Goal: Information Seeking & Learning: Learn about a topic

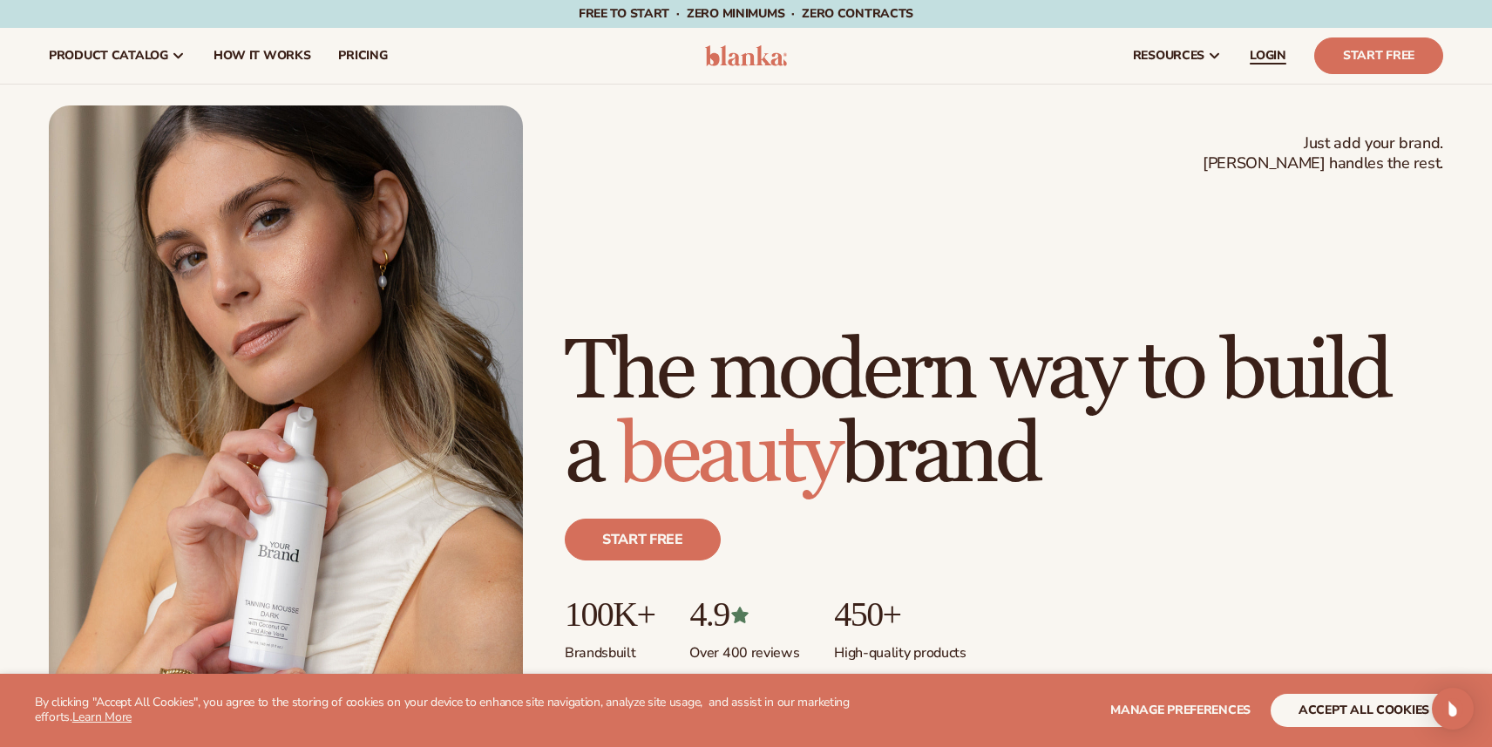
click at [1271, 56] on span "LOGIN" at bounding box center [1268, 56] width 37 height 14
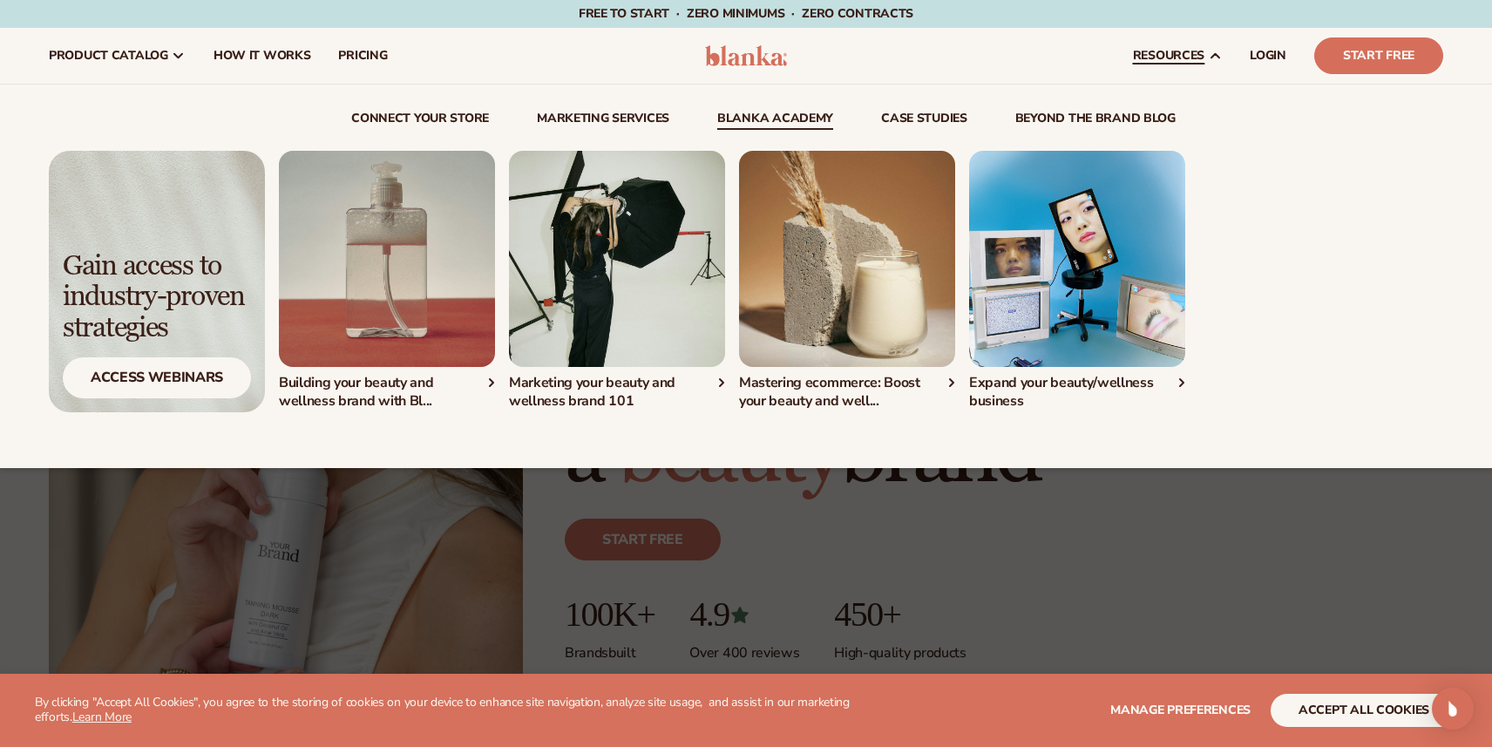
click at [360, 276] on img "1 / 4" at bounding box center [387, 259] width 216 height 216
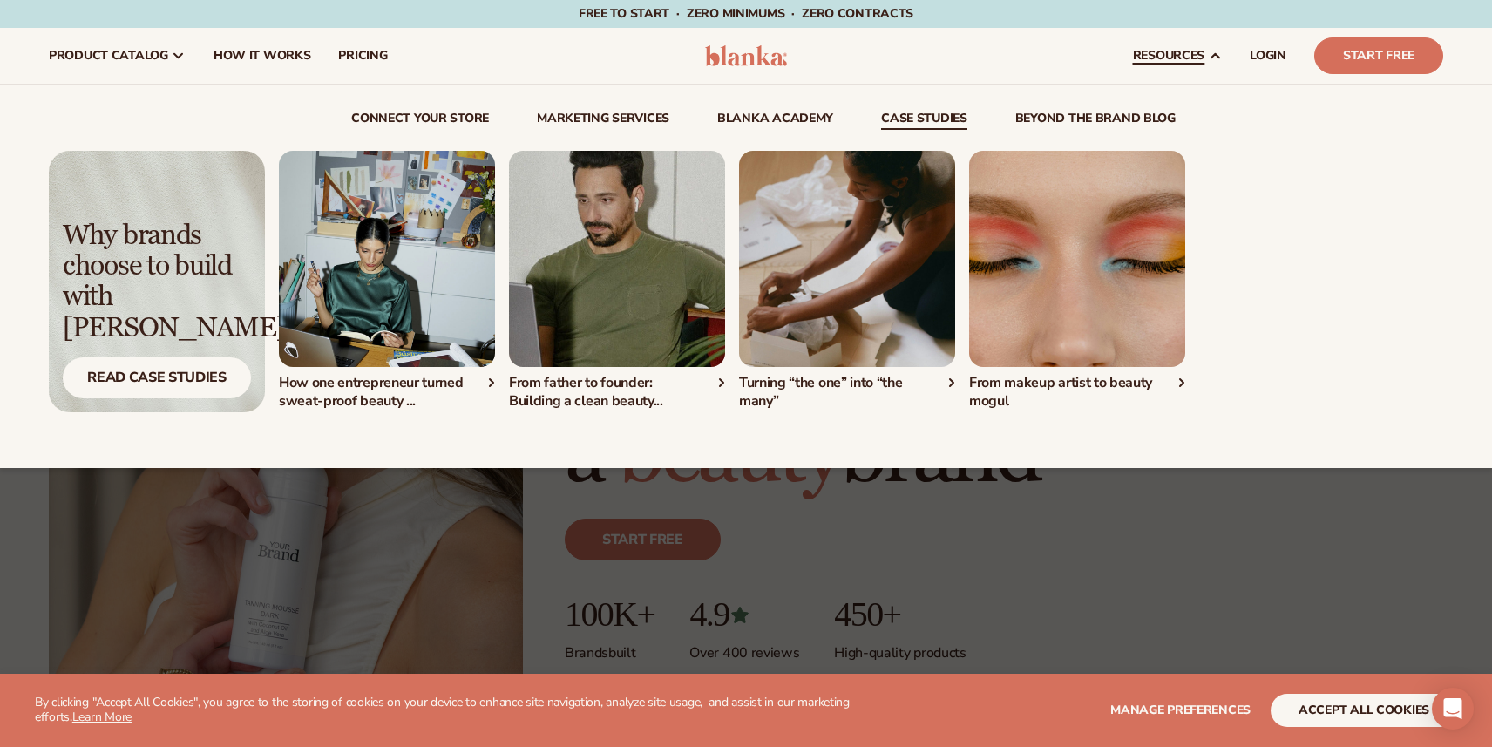
click at [1077, 118] on link "beyond the brand blog" at bounding box center [1096, 120] width 160 height 17
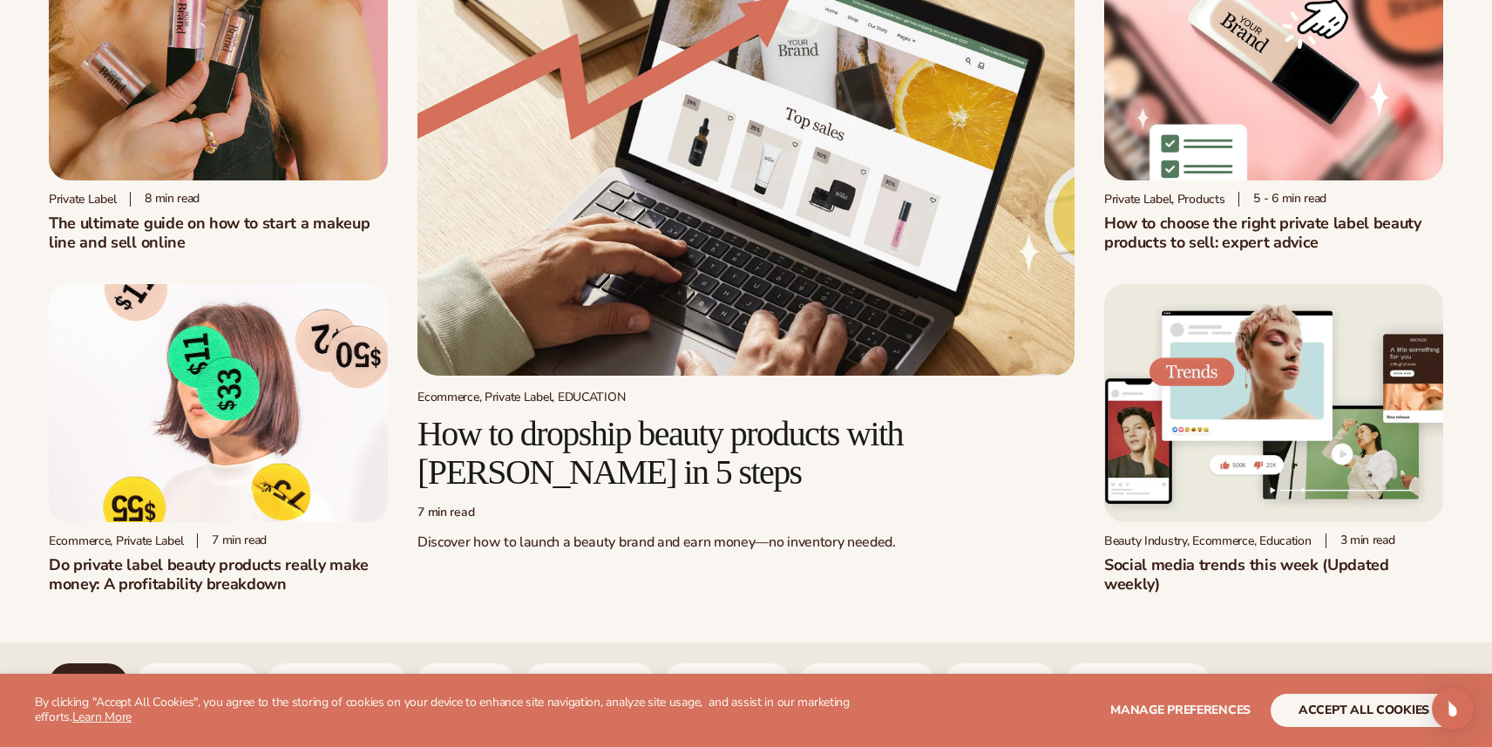
scroll to position [163, 0]
click at [150, 153] on img at bounding box center [218, 60] width 339 height 237
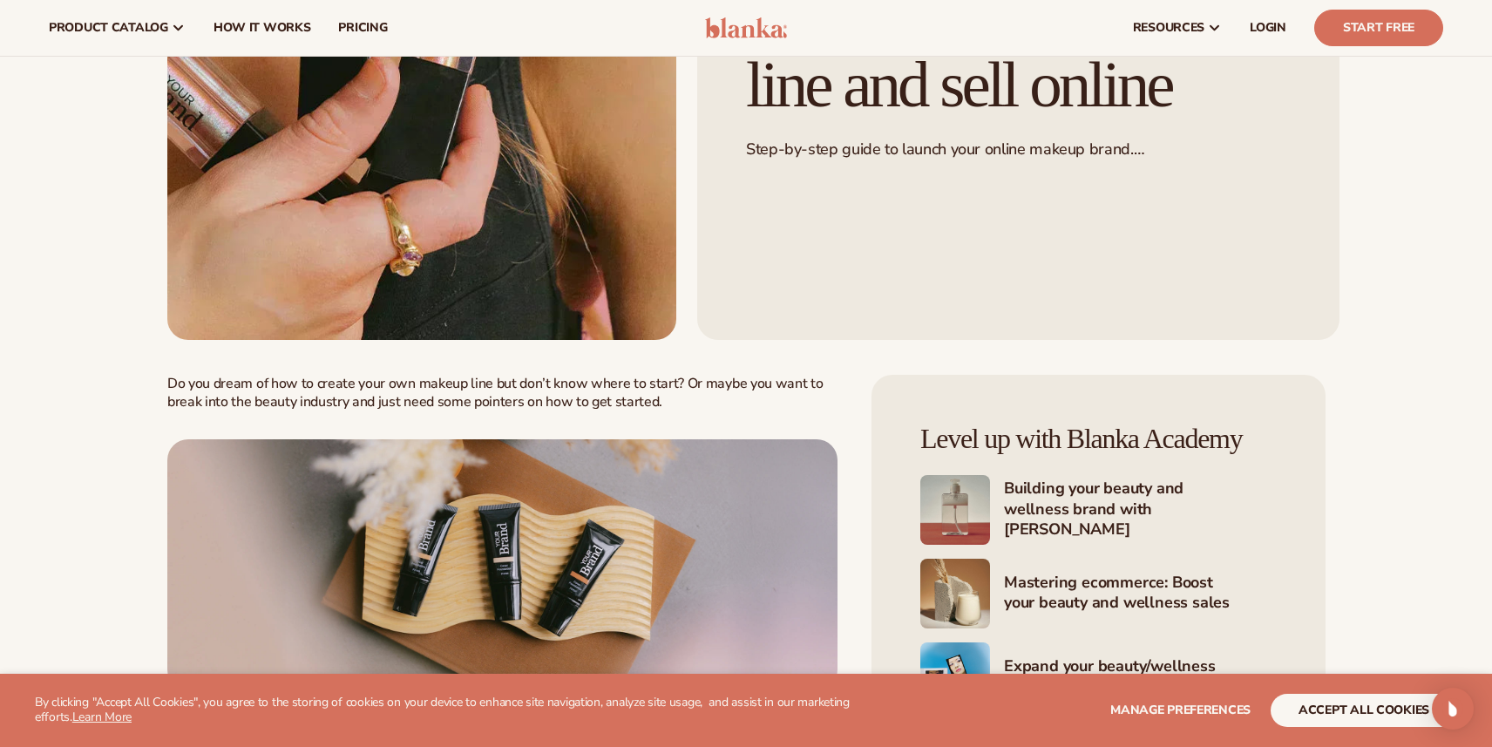
scroll to position [327, 0]
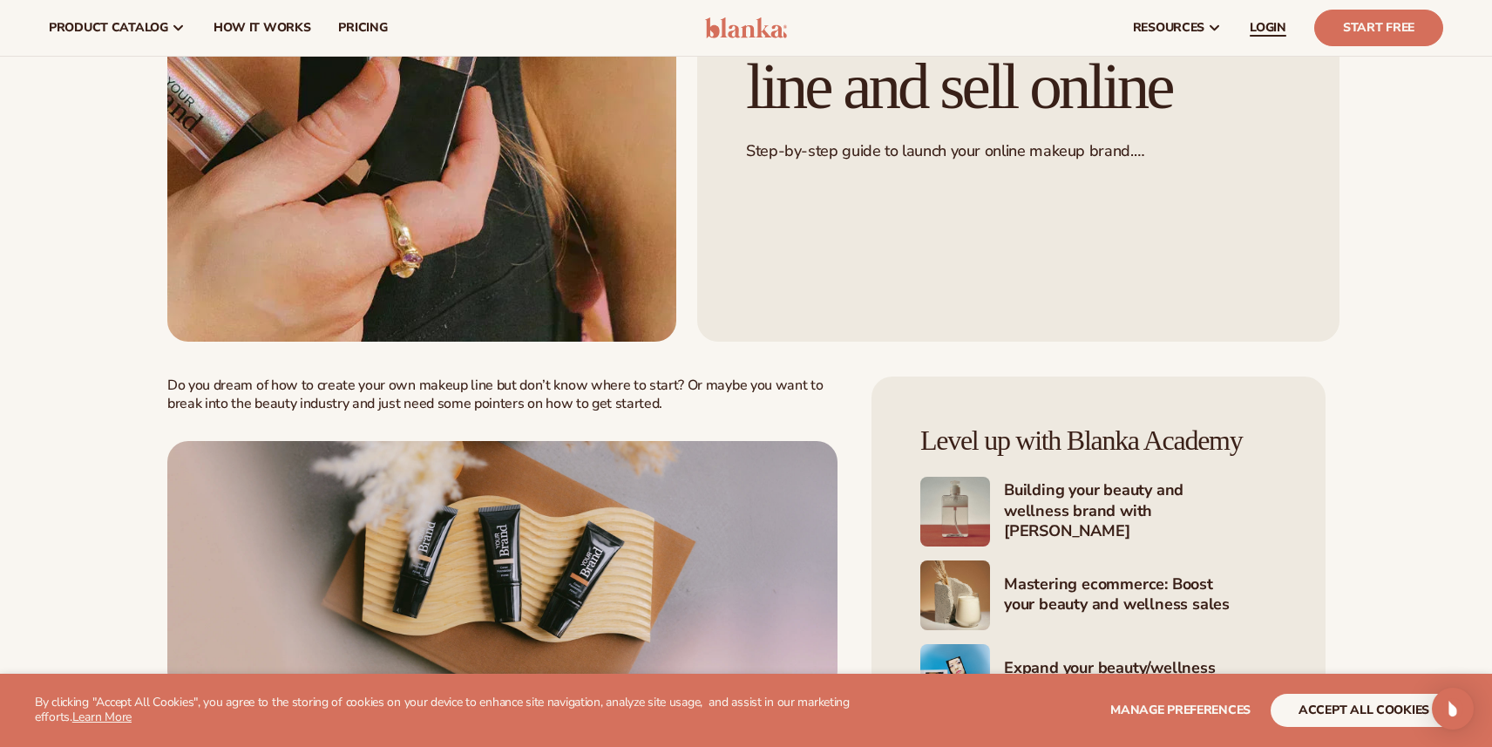
click at [1274, 26] on span "LOGIN" at bounding box center [1268, 28] width 37 height 14
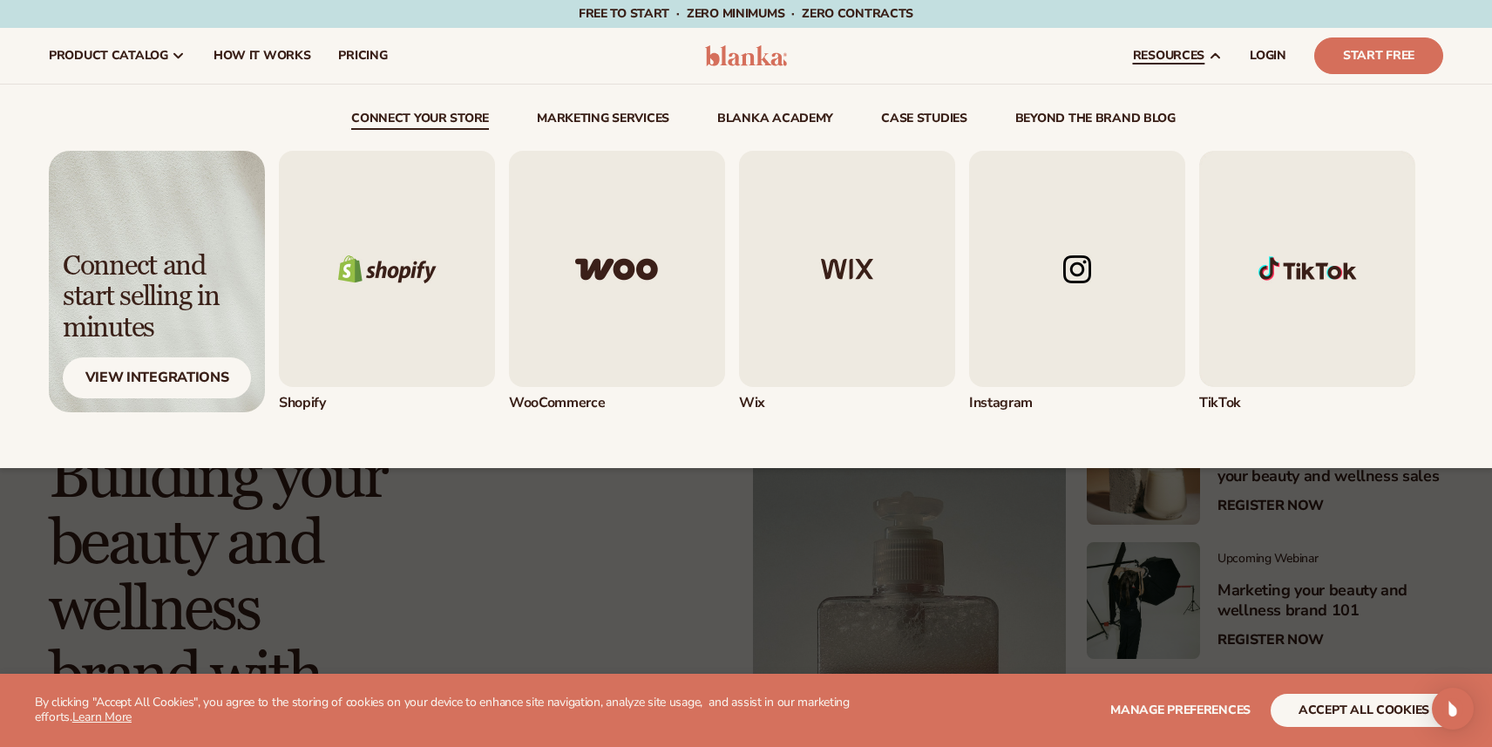
click at [1105, 114] on link "beyond the brand blog" at bounding box center [1096, 120] width 160 height 17
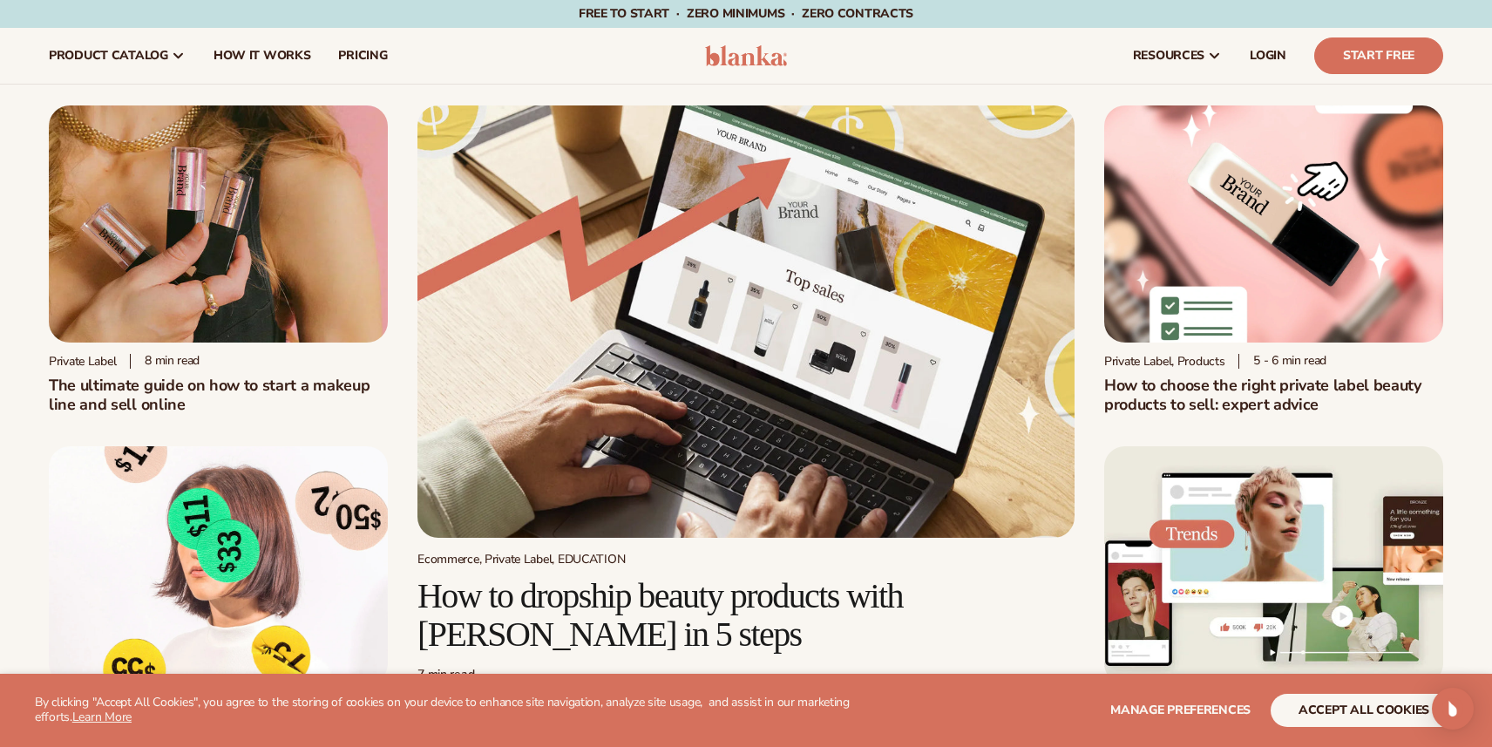
click at [205, 275] on img at bounding box center [218, 223] width 339 height 237
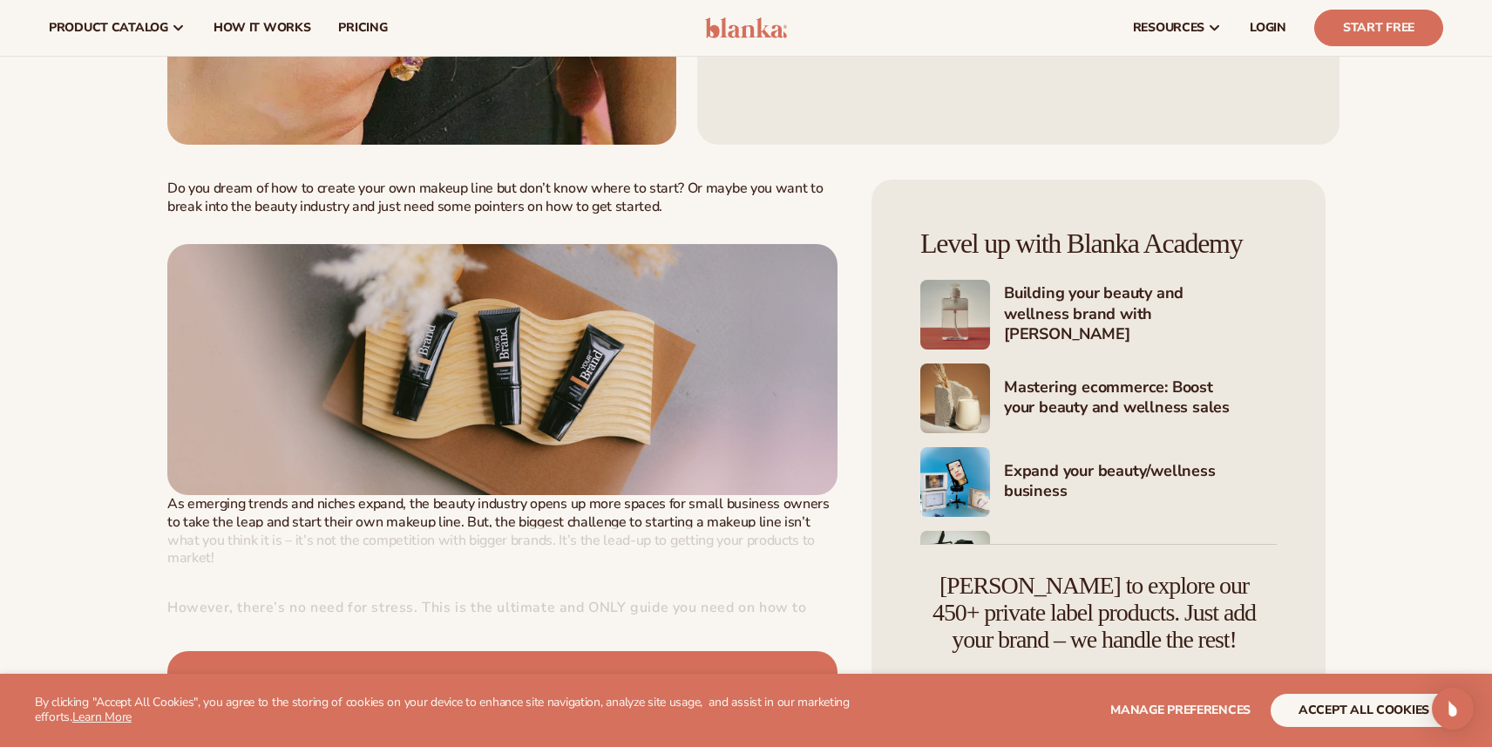
scroll to position [522, 0]
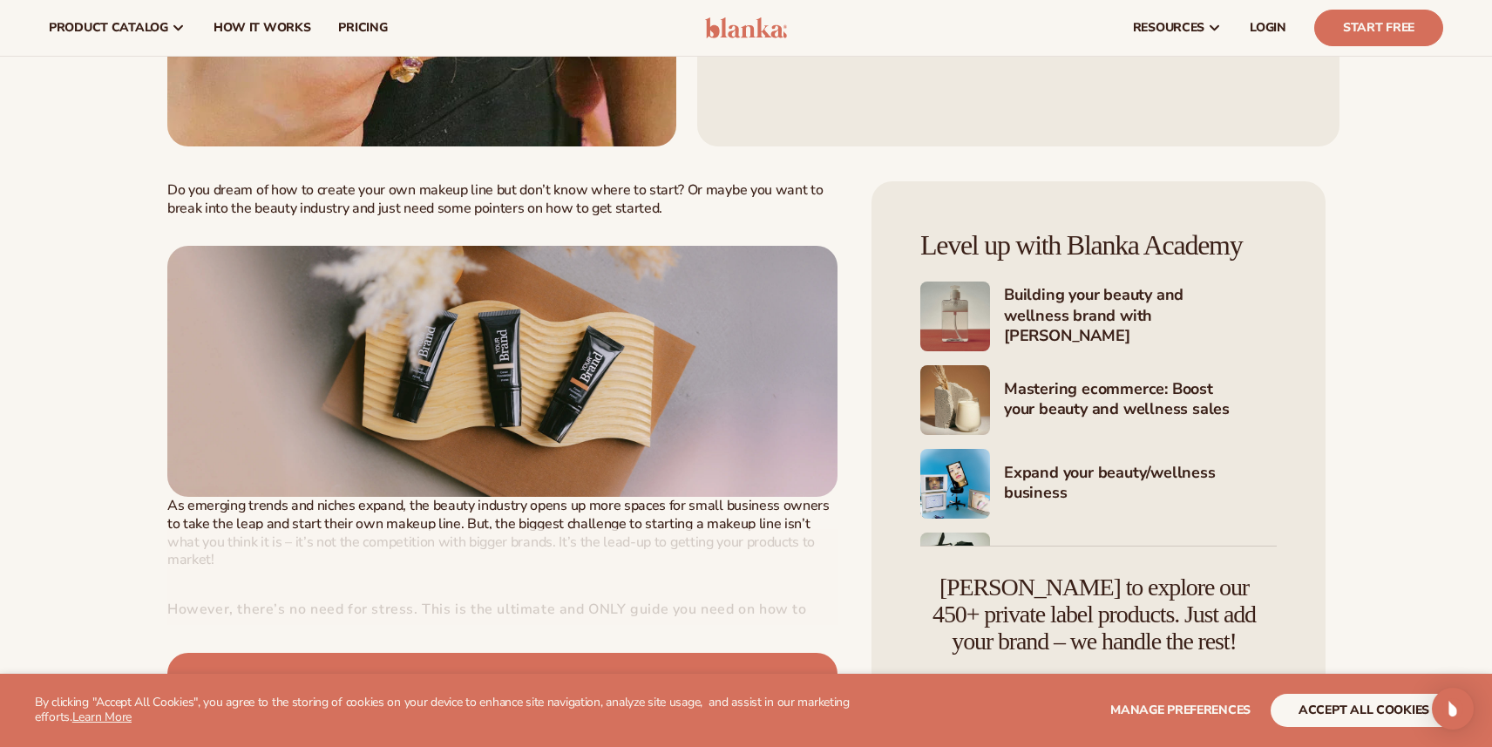
click at [534, 576] on div at bounding box center [502, 577] width 670 height 96
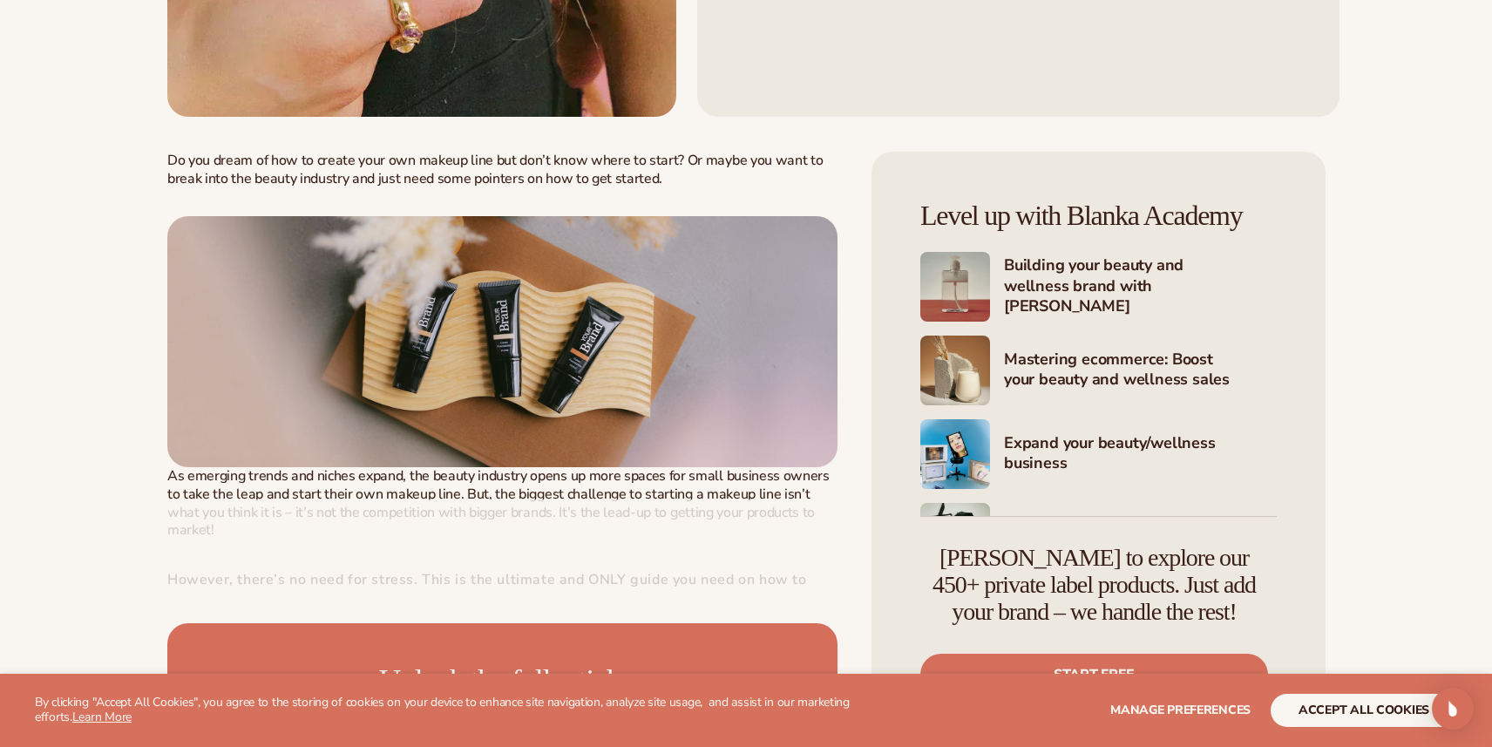
scroll to position [554, 0]
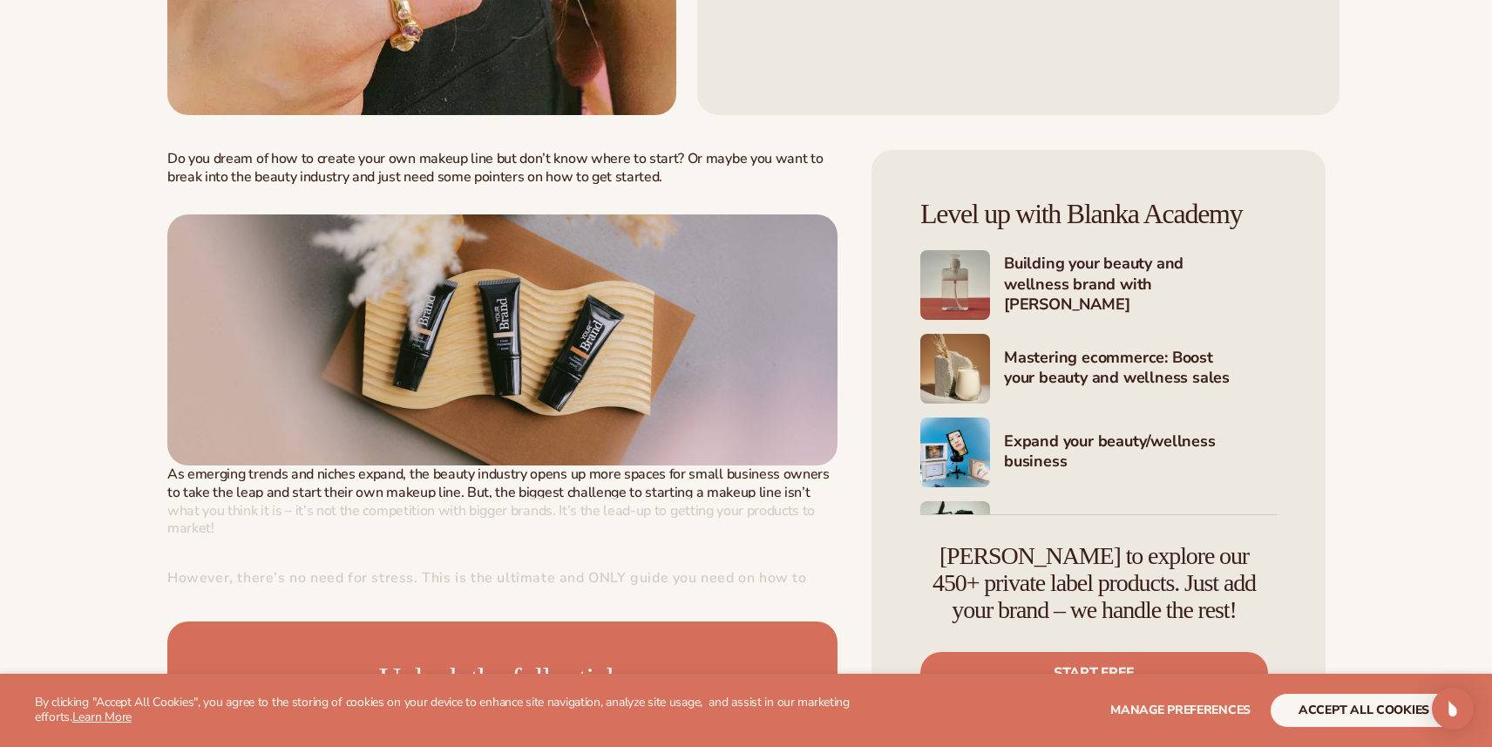
click at [1095, 283] on h4 "Building your beauty and wellness brand with [PERSON_NAME]" at bounding box center [1140, 285] width 273 height 63
